Goal: Check status: Check status

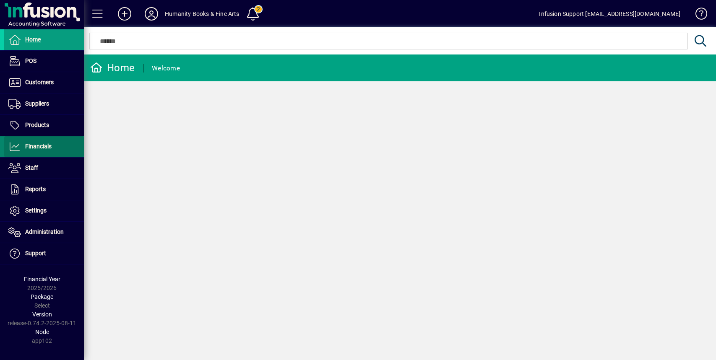
click at [31, 146] on span "Financials" at bounding box center [38, 146] width 26 height 7
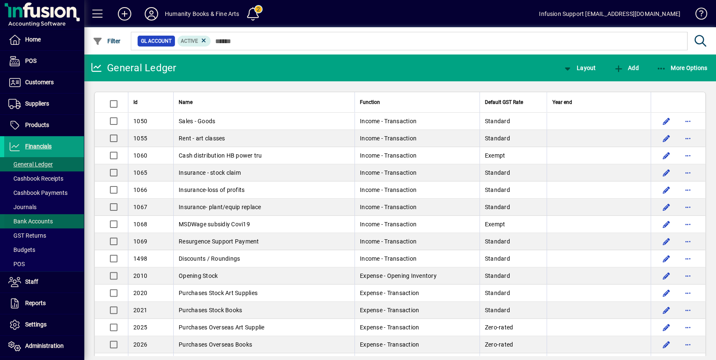
click at [42, 219] on span "Bank Accounts" at bounding box center [30, 221] width 44 height 7
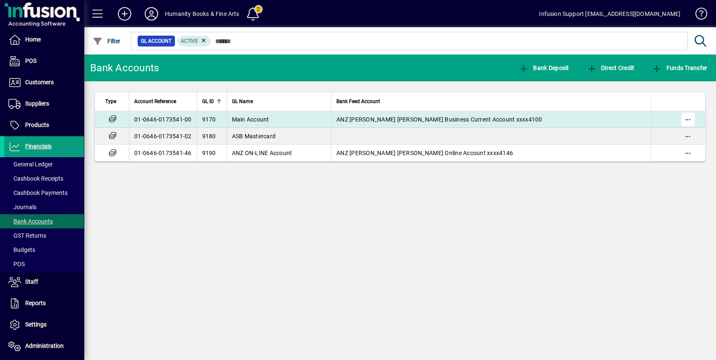
click at [690, 119] on span "button" at bounding box center [687, 119] width 20 height 20
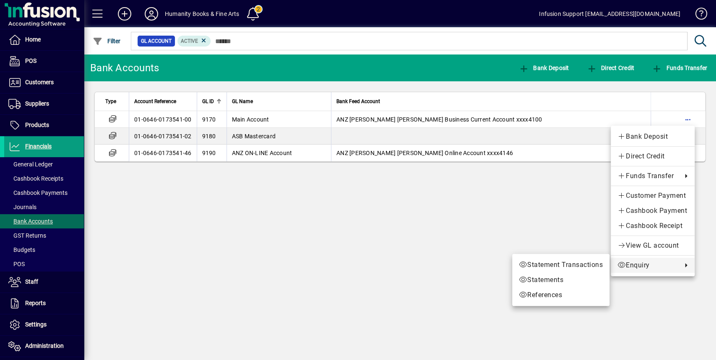
click at [644, 266] on span "Enquiry" at bounding box center [647, 265] width 60 height 10
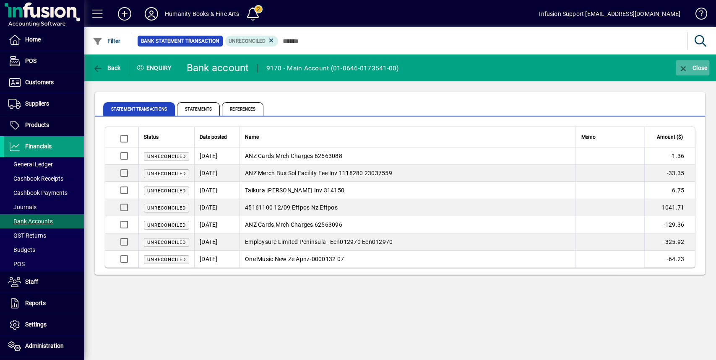
click at [685, 69] on icon "button" at bounding box center [682, 69] width 10 height 8
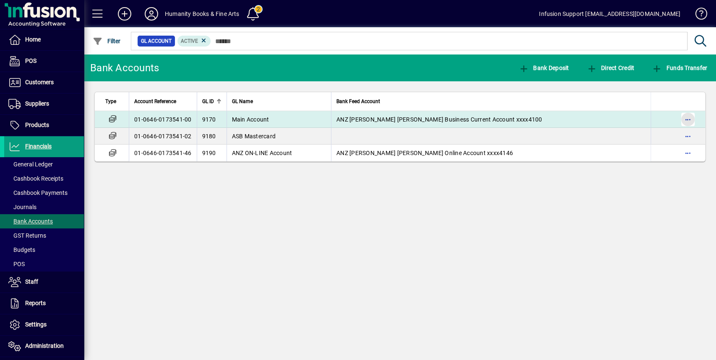
click at [688, 122] on span "button" at bounding box center [687, 119] width 20 height 20
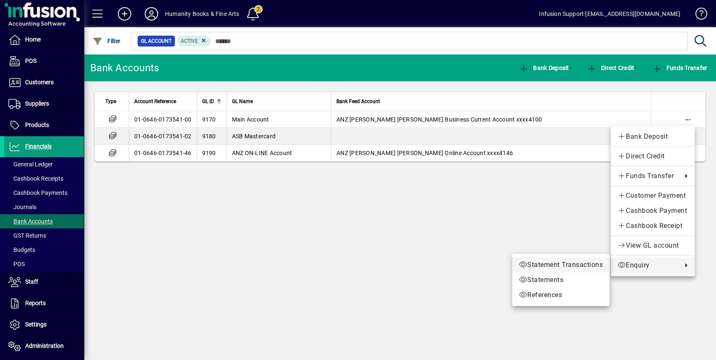
click at [596, 265] on span "Statement Transactions" at bounding box center [561, 265] width 84 height 10
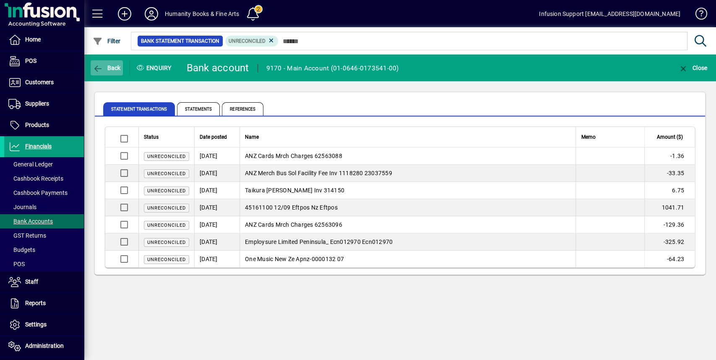
click at [114, 67] on span "Back" at bounding box center [107, 68] width 28 height 7
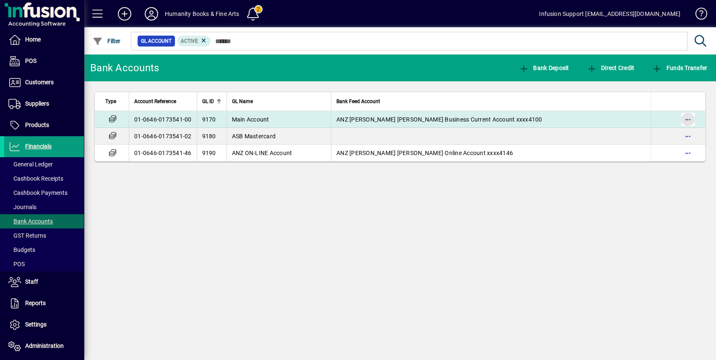
click at [685, 122] on span "button" at bounding box center [687, 119] width 20 height 20
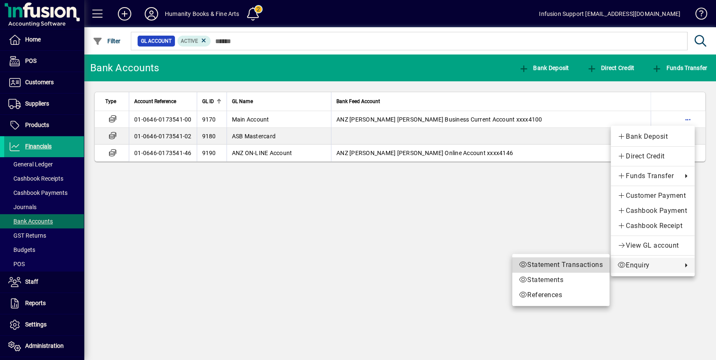
click at [600, 265] on span "Statement Transactions" at bounding box center [561, 265] width 84 height 10
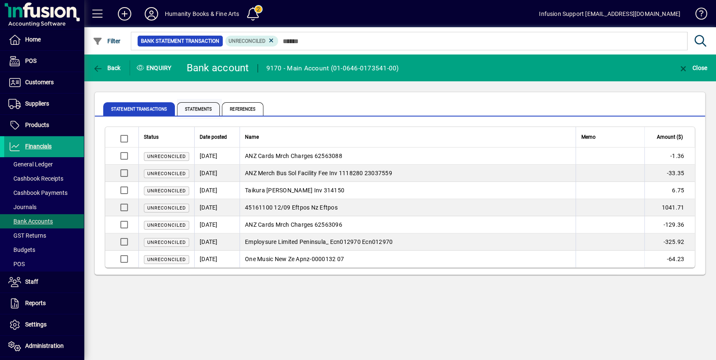
click at [204, 110] on span "Statements" at bounding box center [198, 108] width 43 height 13
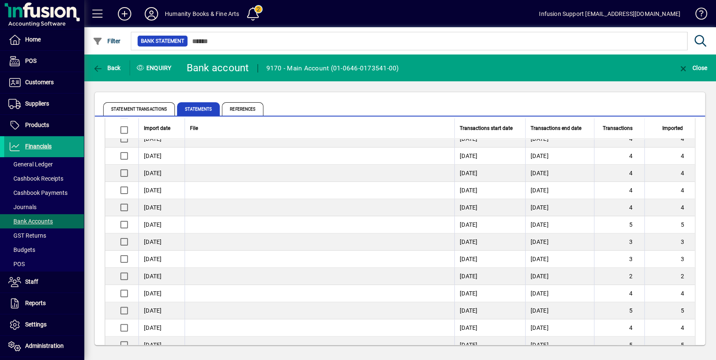
scroll to position [531, 0]
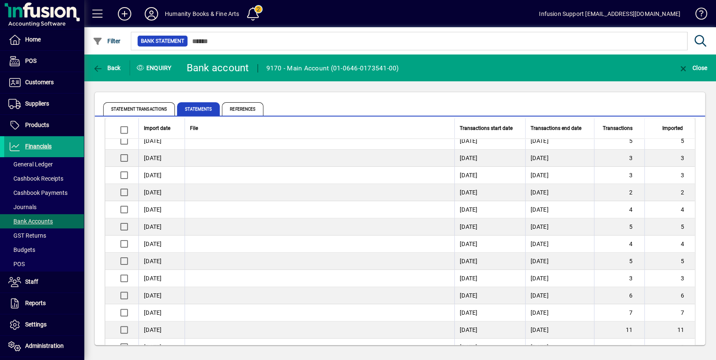
click at [477, 322] on td "[DATE]" at bounding box center [489, 330] width 71 height 17
click at [156, 325] on td "[DATE]" at bounding box center [161, 330] width 46 height 17
click at [244, 106] on span "References" at bounding box center [242, 108] width 41 height 13
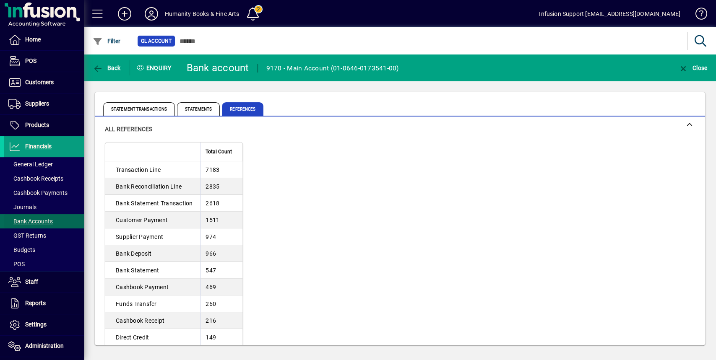
click at [37, 221] on span "Bank Accounts" at bounding box center [30, 221] width 44 height 7
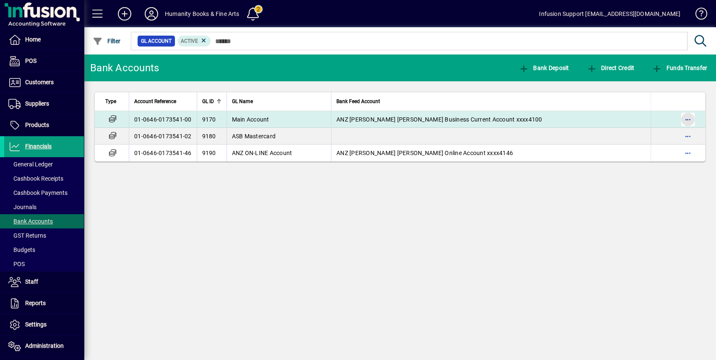
click at [685, 120] on span "button" at bounding box center [687, 119] width 20 height 20
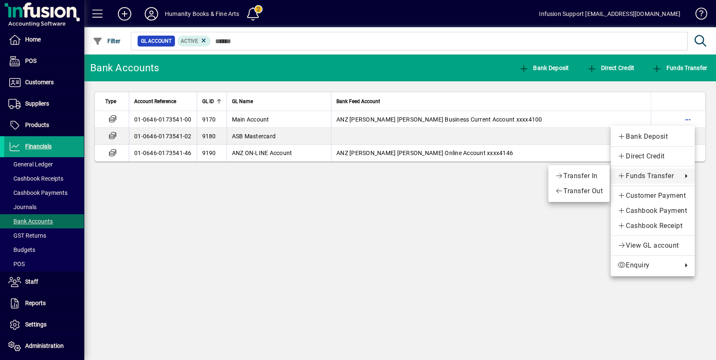
click at [354, 181] on div at bounding box center [358, 180] width 716 height 360
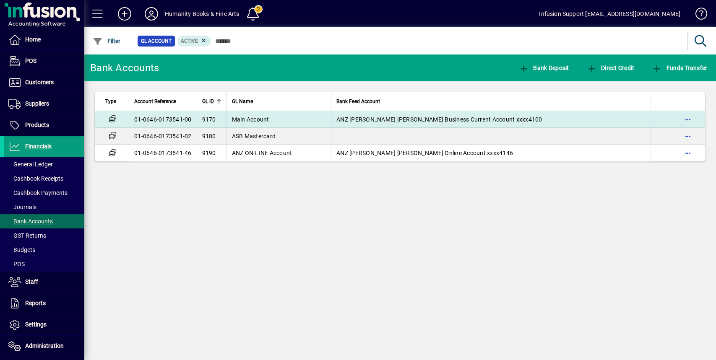
click at [238, 123] on td "Main Account" at bounding box center [278, 119] width 105 height 17
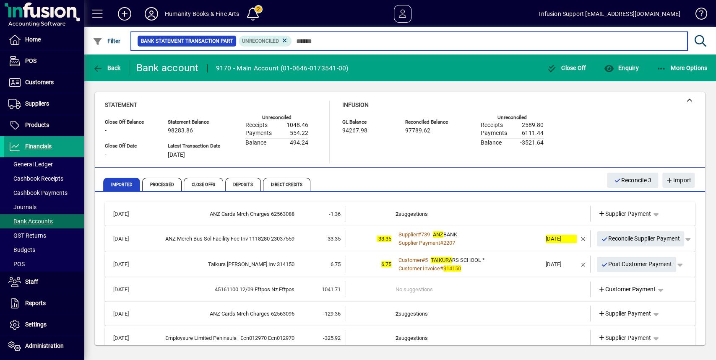
scroll to position [37, 0]
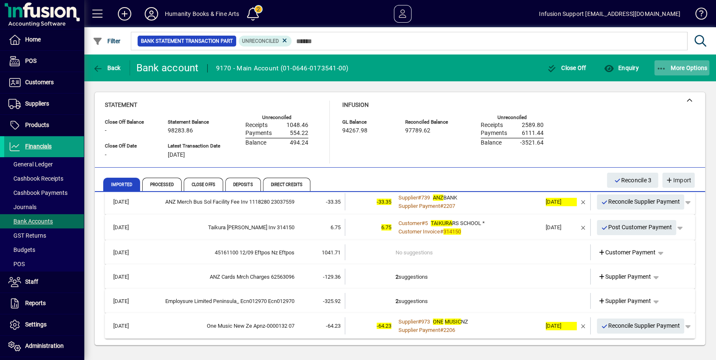
click at [677, 65] on span "More Options" at bounding box center [681, 68] width 51 height 7
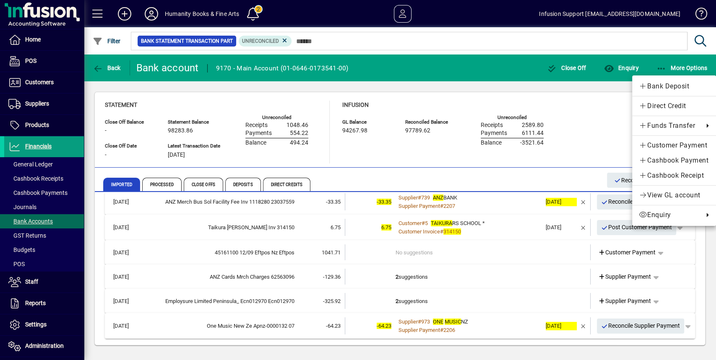
click at [609, 63] on div at bounding box center [358, 180] width 716 height 360
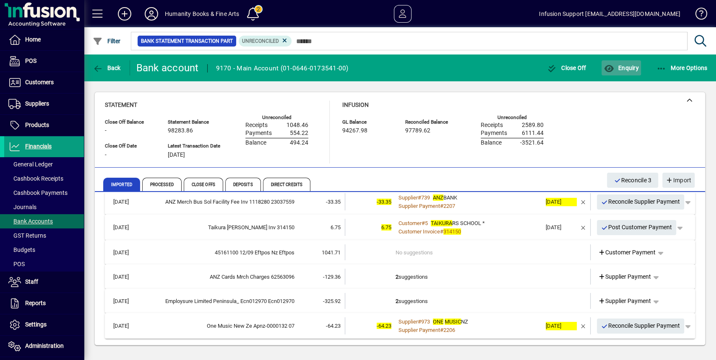
click at [610, 66] on icon "button" at bounding box center [608, 69] width 10 height 8
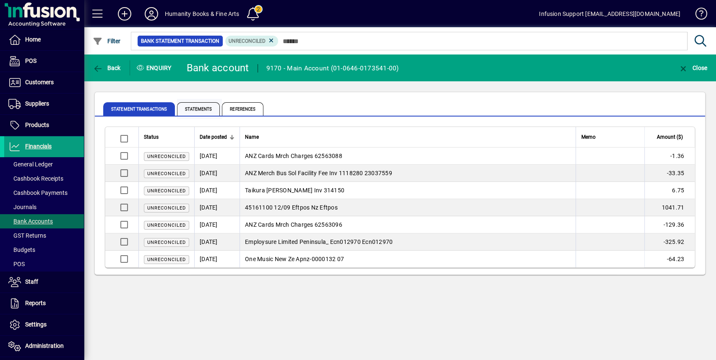
click at [192, 107] on span "Statements" at bounding box center [198, 108] width 43 height 13
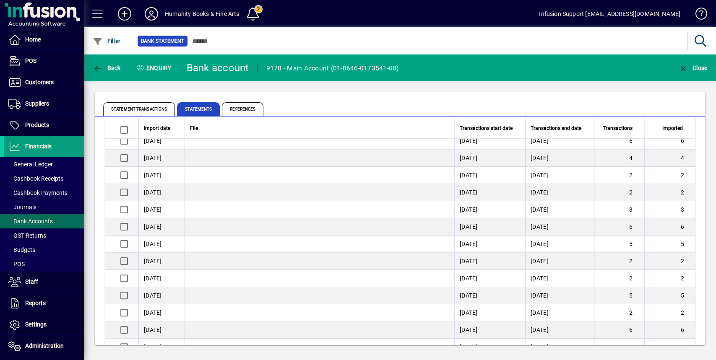
scroll to position [112, 0]
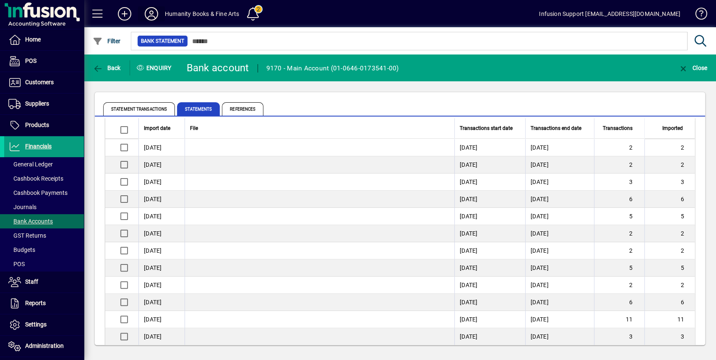
click at [155, 18] on icon at bounding box center [151, 13] width 17 height 13
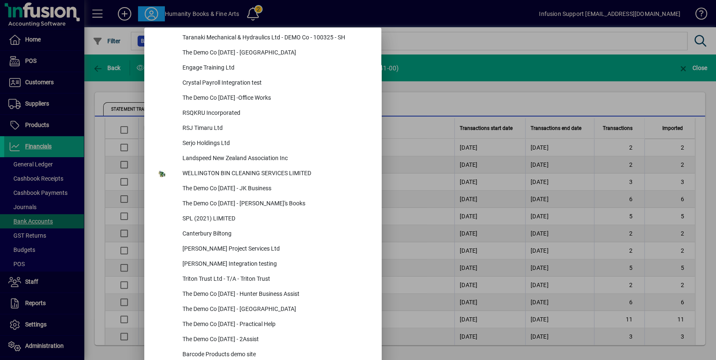
scroll to position [3784, 0]
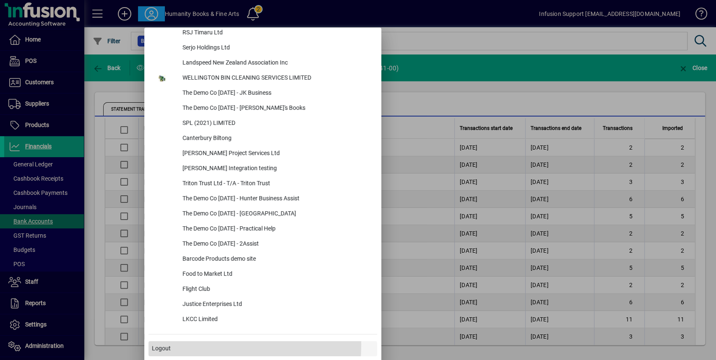
click at [194, 344] on span at bounding box center [262, 349] width 228 height 20
